Goal: Navigation & Orientation: Find specific page/section

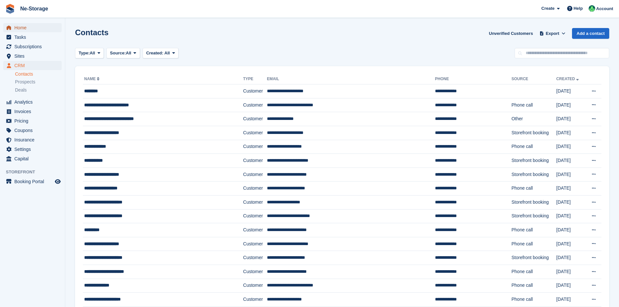
click at [32, 30] on span "Home" at bounding box center [33, 27] width 39 height 9
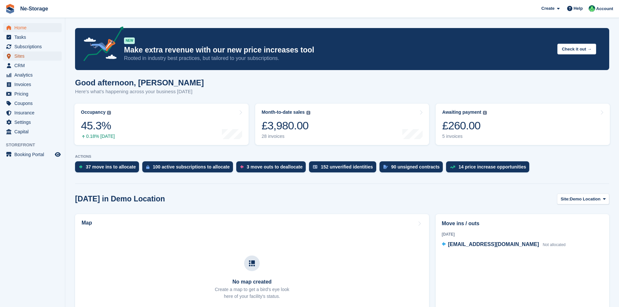
click at [22, 52] on span "Sites" at bounding box center [33, 56] width 39 height 9
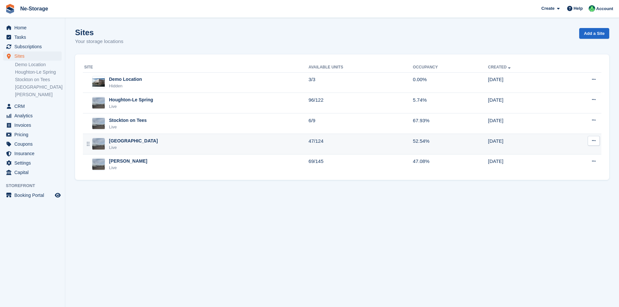
click at [218, 151] on div "Durham Live" at bounding box center [196, 144] width 224 height 13
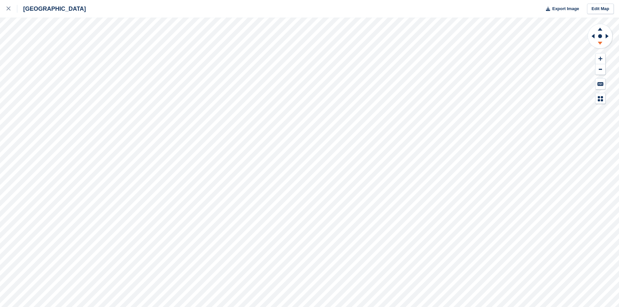
click at [597, 42] on icon at bounding box center [600, 44] width 17 height 8
click at [601, 31] on icon at bounding box center [600, 29] width 5 height 3
click at [7, 8] on icon at bounding box center [9, 9] width 4 height 4
